Goal: Task Accomplishment & Management: Manage account settings

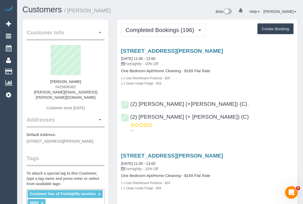
drag, startPoint x: 119, startPoint y: 13, endPoint x: 110, endPoint y: 22, distance: 12.5
click at [119, 13] on h1 "Customers / Ramelle Lewis" at bounding box center [89, 9] width 134 height 9
drag, startPoint x: 54, startPoint y: 85, endPoint x: 94, endPoint y: 85, distance: 40.8
click at [94, 85] on div "Ramelle Lewis 0425806382 ramelle.lewis@gmail.com Customer since 2020" at bounding box center [66, 80] width 78 height 71
copy span "0425806382"
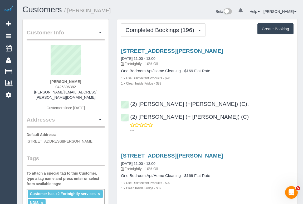
copy span "0425806382"
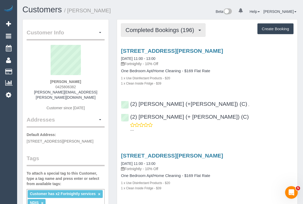
click at [151, 30] on span "Completed Bookings (196)" at bounding box center [160, 30] width 71 height 7
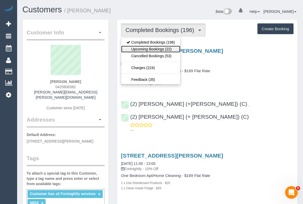
click at [150, 47] on link "Upcoming Bookings (22)" at bounding box center [150, 49] width 59 height 7
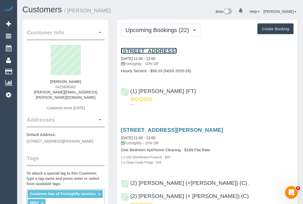
click at [176, 50] on link "13 Ivory Way, Brunswick, VIC 3057" at bounding box center [149, 51] width 56 height 6
copy span "0425806382"
click at [168, 49] on link "13 Ivory Way, Brunswick, VIC 3057" at bounding box center [149, 51] width 56 height 6
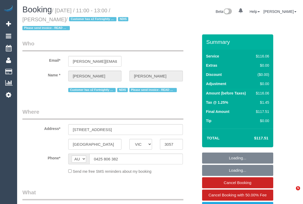
select select "VIC"
select select "object:535"
select select "number:28"
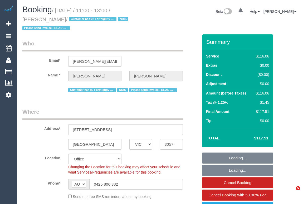
select select "object:2049"
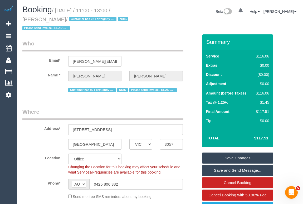
click at [137, 42] on legend "Who" at bounding box center [102, 46] width 161 height 12
drag, startPoint x: 24, startPoint y: 19, endPoint x: 56, endPoint y: 21, distance: 32.6
click at [56, 21] on small "/ October 13, 2025 / 11:00 - 13:00 / Ramelle Lewis / Customer has x2 Fortnightl…" at bounding box center [75, 20] width 107 height 24
copy small "Ramelle Lewis"
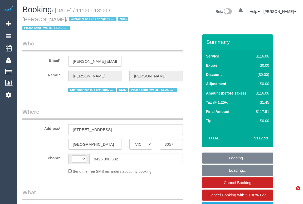
select select "VIC"
select select "string:AU"
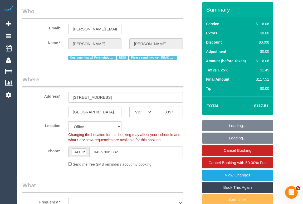
scroll to position [72, 0]
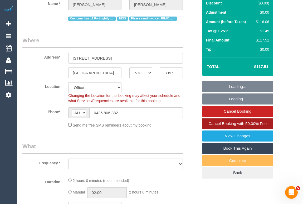
select select "object:559"
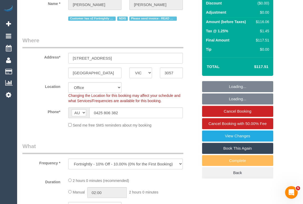
select select "number:28"
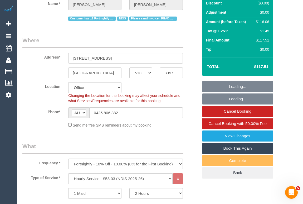
select select "object:2066"
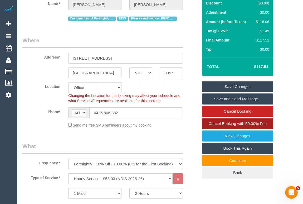
click at [233, 122] on span "Cancel Booking with 50.00% Fee" at bounding box center [237, 124] width 58 height 4
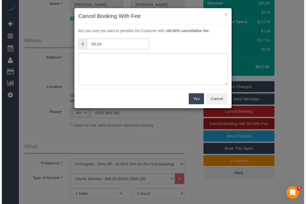
scroll to position [63, 0]
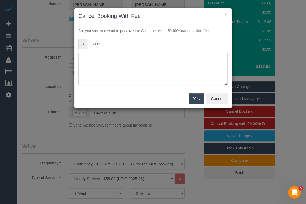
click at [104, 60] on textarea at bounding box center [152, 69] width 149 height 32
type textarea "c"
click at [201, 64] on textarea at bounding box center [152, 69] width 149 height 32
type textarea "Customer in the hospital. Agreed to pay cancellation fee. - OM"
click at [199, 96] on button "Yes" at bounding box center [196, 98] width 15 height 11
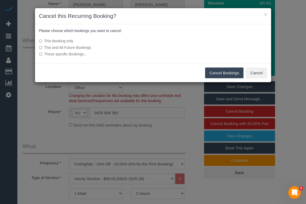
click at [215, 72] on button "Cancel Bookings" at bounding box center [224, 73] width 39 height 11
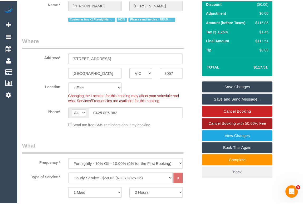
scroll to position [72, 0]
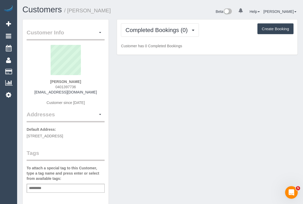
click at [122, 146] on div "Customer Info Edit Contact Info Send Message Email Preferences Special Sales Ta…" at bounding box center [159, 195] width 283 height 352
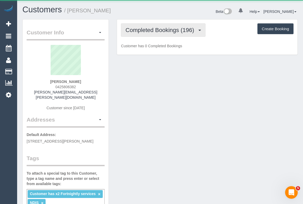
click at [165, 28] on span "Completed Bookings (196)" at bounding box center [160, 30] width 71 height 7
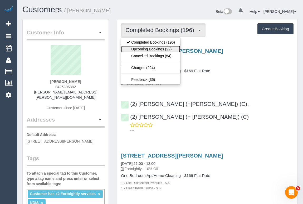
click at [153, 49] on link "Upcoming Bookings (22)" at bounding box center [150, 49] width 59 height 7
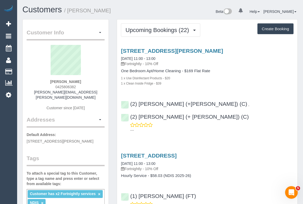
click at [222, 78] on div "1 x Use Disinfectant Products - $20" at bounding box center [207, 77] width 172 height 5
drag, startPoint x: 71, startPoint y: 135, endPoint x: 87, endPoint y: 135, distance: 16.3
click at [87, 139] on span "Unit 4/126 Moreland Road, Brunswick, VIC 3056" at bounding box center [60, 141] width 67 height 4
copy span "Brunswick"
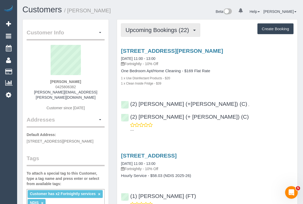
click at [157, 31] on span "Upcoming Bookings (22)" at bounding box center [158, 30] width 66 height 7
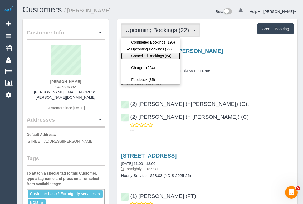
click at [151, 56] on link "Cancelled Bookings (54)" at bounding box center [150, 56] width 59 height 7
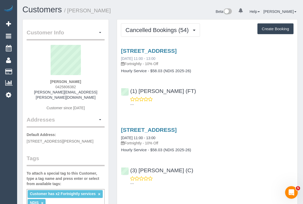
drag, startPoint x: 165, startPoint y: 58, endPoint x: 140, endPoint y: 60, distance: 24.6
click at [140, 60] on div "13 Ivory Way, Brunswick, VIC 3057 13/10/2025 11:00 - 13:00 Fortnightly - 10% Off" at bounding box center [207, 57] width 172 height 19
copy link "11:00 - 13:00"
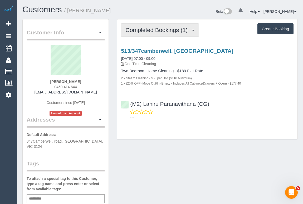
click at [146, 31] on span "Completed Bookings (1)" at bounding box center [157, 30] width 65 height 7
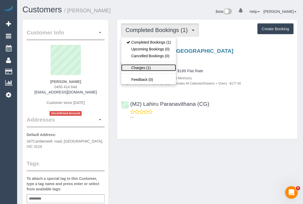
click at [144, 67] on link "Charges (1)" at bounding box center [148, 67] width 55 height 7
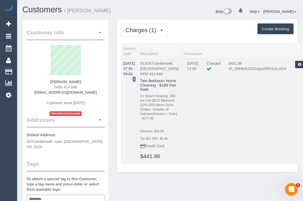
click at [135, 77] on icon at bounding box center [133, 79] width 3 height 4
